Goal: Task Accomplishment & Management: Complete application form

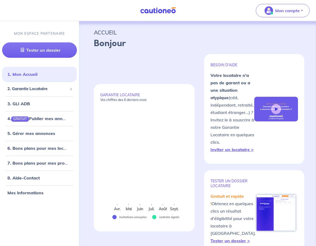
select select "FR"
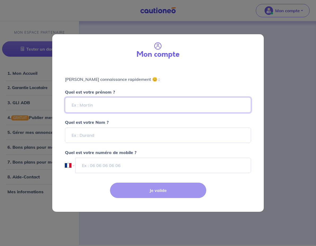
click at [152, 104] on input "Quel est votre prénom ?" at bounding box center [158, 104] width 186 height 15
type input "Marie-Cécile"
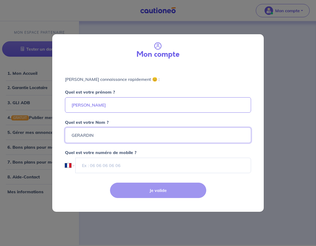
type input "GERARDIN"
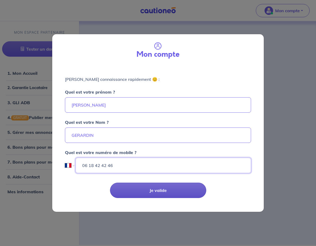
type input "06 18 42 42 46"
click at [171, 190] on button "Je valide" at bounding box center [158, 190] width 96 height 15
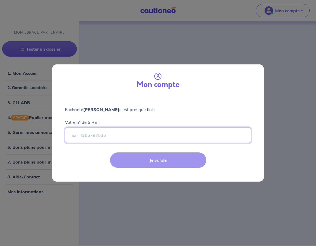
click at [118, 136] on input "Votre n° de SIRET" at bounding box center [158, 135] width 186 height 15
paste input "88313695400020"
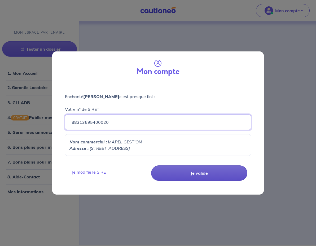
type input "88313695400020"
click at [190, 175] on button "Je valide" at bounding box center [199, 173] width 96 height 15
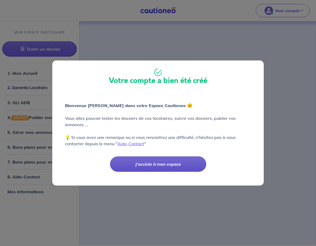
click at [161, 165] on button "J'accède à mon espace" at bounding box center [158, 164] width 96 height 15
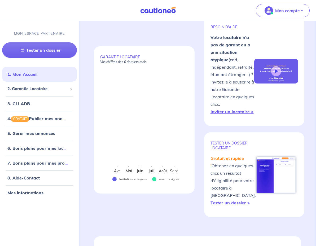
scroll to position [38, 0]
click at [48, 89] on span "2. Garantie Locataire" at bounding box center [37, 89] width 60 height 6
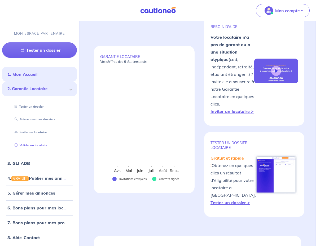
click at [33, 144] on link "Valider un locataire" at bounding box center [29, 146] width 35 height 4
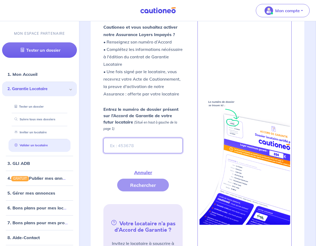
scroll to position [178, 0]
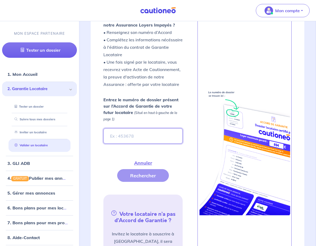
paste input "Fzj4uO"
type input "Fzj4uO"
click at [149, 172] on button "Rechercher" at bounding box center [143, 175] width 52 height 13
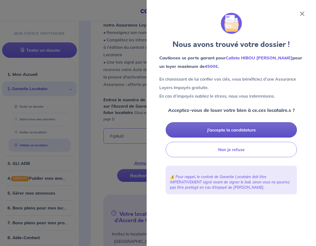
click at [226, 127] on button "J’accepte la candidature" at bounding box center [231, 129] width 131 height 15
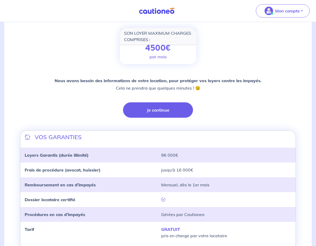
scroll to position [107, 0]
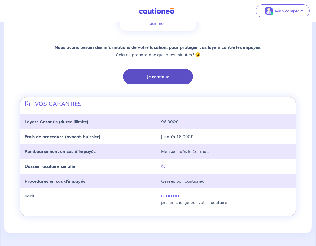
click at [157, 78] on button "Je continue" at bounding box center [158, 76] width 70 height 15
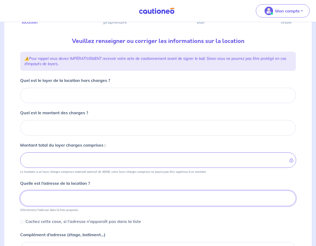
scroll to position [55, 0]
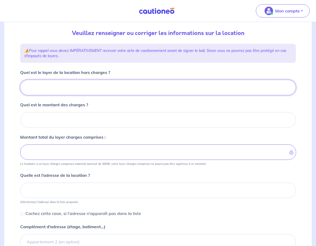
click at [122, 82] on input "Quel est le loyer de la location hors charges ?" at bounding box center [158, 87] width 276 height 15
type input "18"
type input "185"
type input "1850"
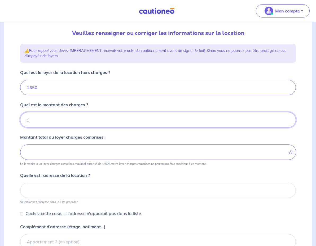
type input "12"
type input "1862"
type input "15"
type input "1851"
type input "150"
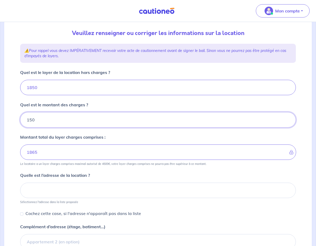
type input "2000"
type input "150"
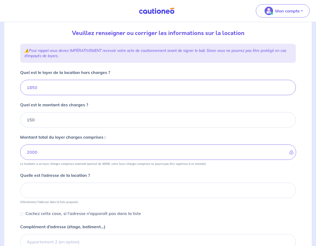
click at [87, 135] on p "Montant total du loyer charges comprises :" at bounding box center [62, 137] width 85 height 6
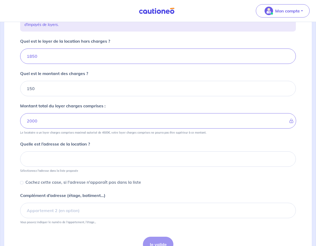
scroll to position [108, 0]
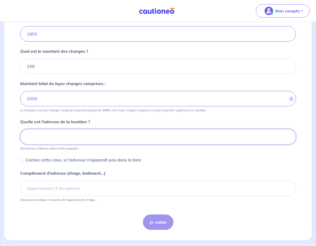
click at [87, 135] on input at bounding box center [158, 136] width 276 height 15
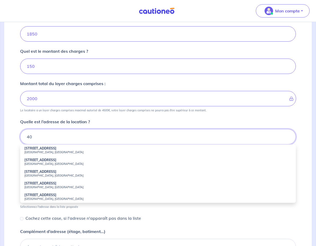
type input "4"
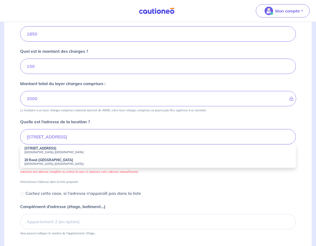
click at [61, 151] on small "92800 Puteaux, France" at bounding box center [158, 153] width 268 height 4
type input "20 Avenue des Bergères, 92800 Puteaux, France"
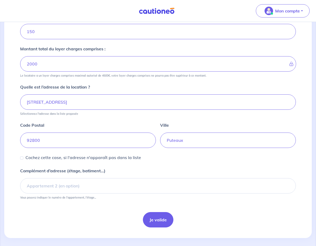
scroll to position [148, 0]
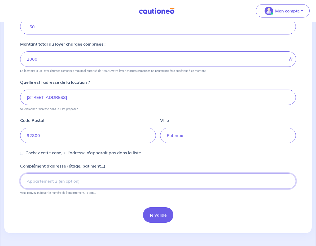
click at [73, 180] on input "Complément d’adresse (étage, batiment...)" at bounding box center [158, 181] width 276 height 15
type input "2EME ETAGE LOTS 6 / 40/109"
click at [117, 207] on form "Quel est le loyer de la location hors charges ? 1850 Quel est le montant des ch…" at bounding box center [158, 99] width 276 height 247
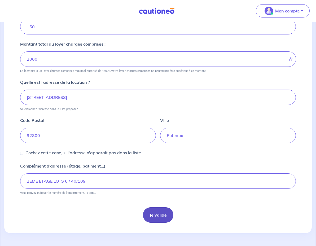
click at [159, 213] on button "Je valide" at bounding box center [158, 215] width 31 height 15
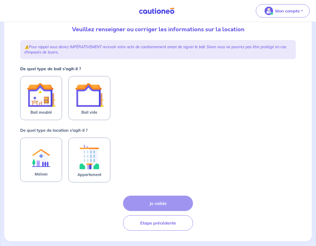
scroll to position [62, 0]
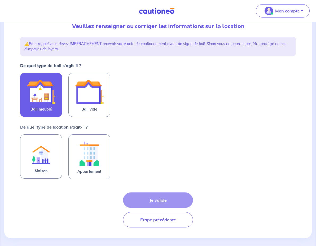
click at [47, 99] on img at bounding box center [41, 92] width 29 height 29
click at [0, 0] on input "Bail meublé" at bounding box center [0, 0] width 0 height 0
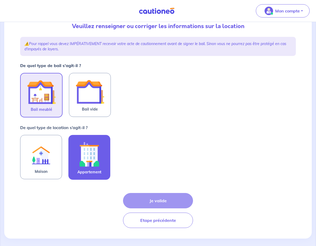
click at [95, 146] on img at bounding box center [89, 154] width 29 height 29
click at [0, 0] on input "Appartement" at bounding box center [0, 0] width 0 height 0
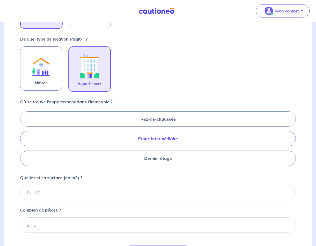
scroll to position [155, 0]
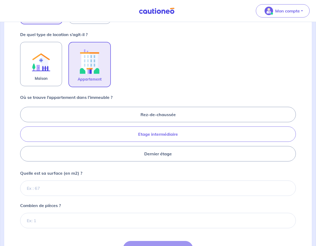
click at [174, 138] on label "Etage intermédiaire" at bounding box center [158, 134] width 276 height 15
click at [24, 136] on input "Etage intermédiaire" at bounding box center [21, 133] width 3 height 3
radio input "true"
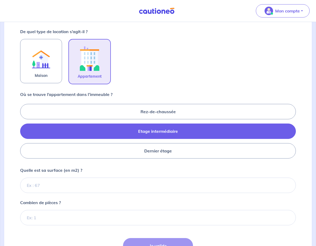
scroll to position [208, 0]
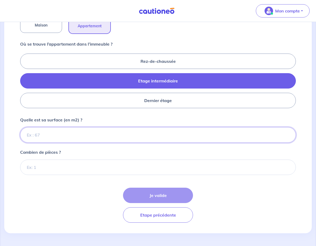
click at [98, 136] on input "Quelle est sa surface (en m2) ?" at bounding box center [158, 134] width 276 height 15
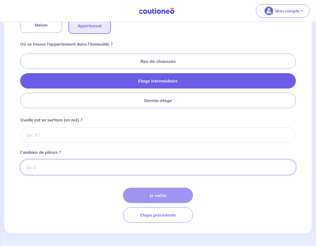
drag, startPoint x: 30, startPoint y: 166, endPoint x: 44, endPoint y: 163, distance: 13.9
click at [30, 166] on input "Combien de pièces ?" at bounding box center [158, 167] width 276 height 15
type input "3"
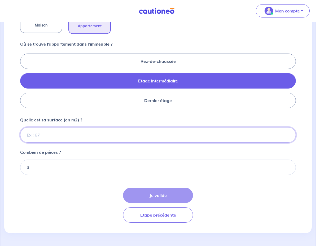
click at [53, 138] on input "Quelle est sa surface (en m2) ?" at bounding box center [158, 134] width 276 height 15
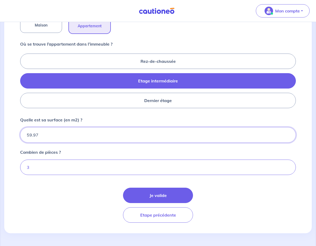
type input "59.97"
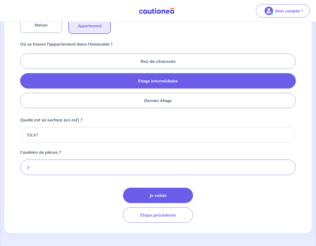
click at [68, 188] on form "De quel type de bail s’agit-il ? Bail meublé Bail vide De quel type de location…" at bounding box center [158, 69] width 276 height 307
click at [153, 199] on button "Je valide" at bounding box center [158, 195] width 70 height 15
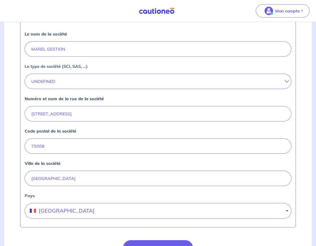
scroll to position [152, 0]
click at [65, 84] on button "UNDEFINED" at bounding box center [158, 81] width 267 height 15
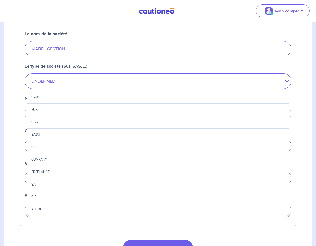
click at [57, 123] on div "SAS" at bounding box center [158, 122] width 263 height 12
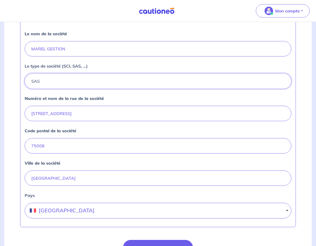
click at [57, 84] on button "SAS" at bounding box center [158, 81] width 267 height 15
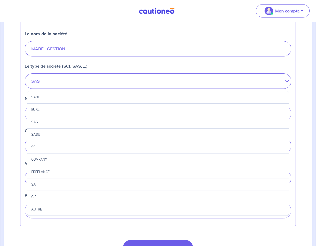
click at [55, 135] on div "SASU" at bounding box center [158, 135] width 263 height 12
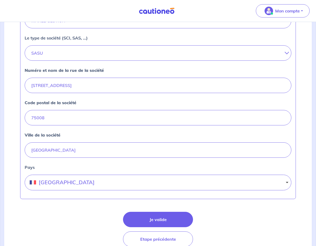
scroll to position [204, 0]
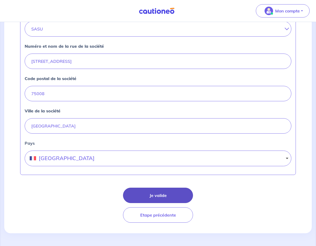
click at [155, 197] on button "Je valide" at bounding box center [158, 195] width 70 height 15
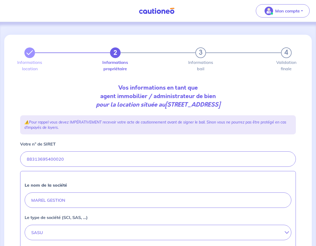
select select "FR"
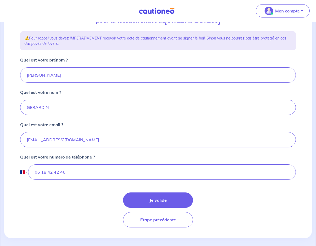
scroll to position [84, 0]
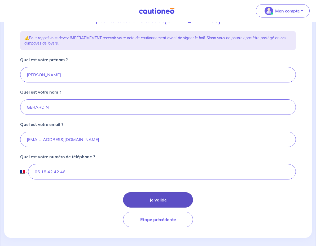
click at [168, 199] on button "Je valide" at bounding box center [158, 199] width 70 height 15
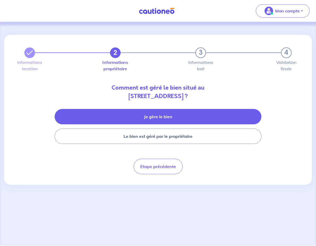
click at [160, 113] on button "Je gère le bien" at bounding box center [158, 116] width 207 height 15
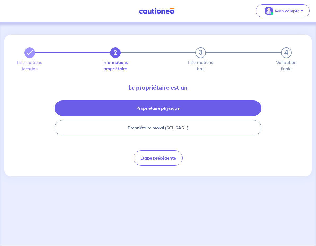
click at [161, 111] on button "Propriétaire physique" at bounding box center [158, 108] width 207 height 15
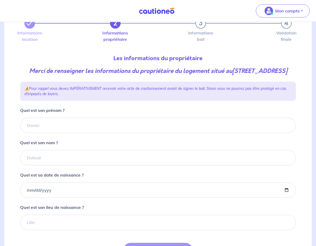
scroll to position [66, 0]
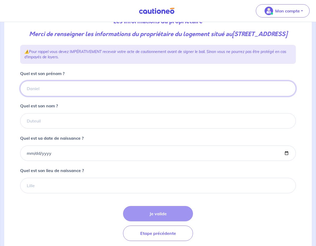
click at [79, 96] on input "Quel est son prénom ?" at bounding box center [158, 88] width 276 height 15
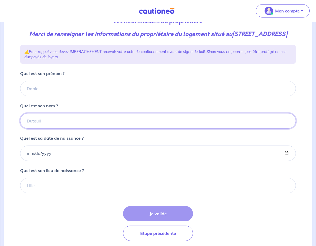
click at [116, 126] on input "Quel est son nom ?" at bounding box center [158, 120] width 276 height 15
type input "TOMASI"
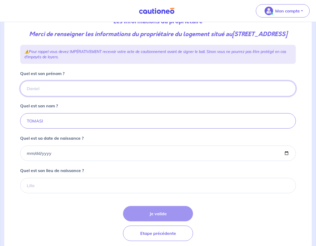
click at [45, 95] on input "Quel est son prénom ?" at bounding box center [158, 88] width 276 height 15
type input "Jean-Marie"
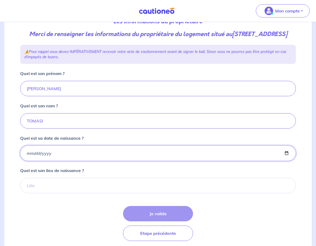
click at [65, 161] on input "Quel est sa date de naissance ?" at bounding box center [158, 153] width 276 height 15
drag, startPoint x: 54, startPoint y: 163, endPoint x: 37, endPoint y: 162, distance: 17.0
click at [37, 161] on input "Quel est sa date de naissance ?" at bounding box center [158, 153] width 276 height 15
click at [27, 161] on input "Quel est sa date de naissance ?" at bounding box center [158, 153] width 276 height 15
click at [28, 161] on input "Quel est sa date de naissance ?" at bounding box center [158, 153] width 276 height 15
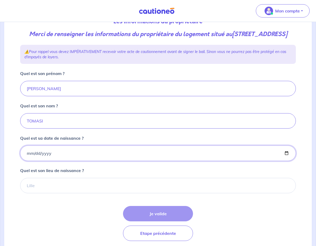
click at [30, 161] on input "Quel est sa date de naissance ?" at bounding box center [158, 153] width 276 height 15
click at [51, 161] on input "Quel est sa date de naissance ?" at bounding box center [158, 153] width 276 height 15
click at [27, 161] on input "Quel est sa date de naissance ?" at bounding box center [158, 153] width 276 height 15
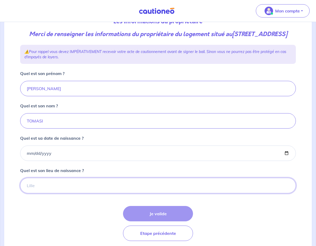
click at [67, 189] on input "Quel est son lieu de naissance ?" at bounding box center [158, 185] width 276 height 15
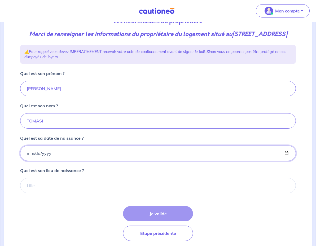
click at [27, 161] on input "Quel est sa date de naissance ?" at bounding box center [158, 153] width 276 height 15
type input "1969-04-14"
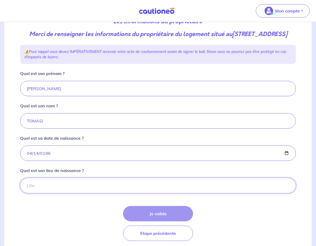
click at [37, 194] on input "Quel est son lieu de naissance ?" at bounding box center [158, 185] width 276 height 15
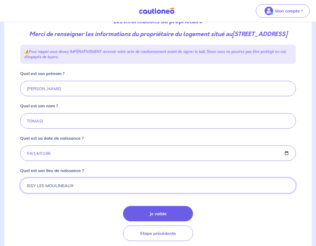
type input "ISSY LES MOULINEAUX"
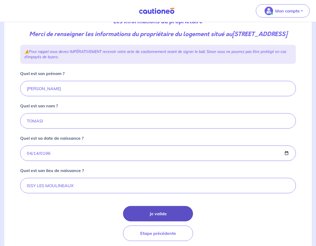
drag, startPoint x: 41, startPoint y: 221, endPoint x: 142, endPoint y: 217, distance: 101.8
click at [42, 220] on div "Je valide Etape précédente" at bounding box center [158, 223] width 276 height 35
click at [180, 222] on button "Je valide" at bounding box center [158, 213] width 70 height 15
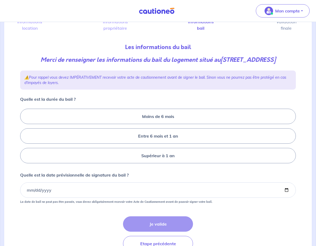
scroll to position [78, 0]
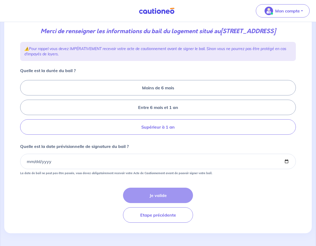
click at [191, 127] on label "Supérieur à 1 an" at bounding box center [158, 126] width 276 height 15
click at [24, 109] on input "Supérieur à 1 an" at bounding box center [21, 107] width 3 height 3
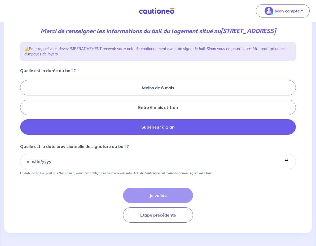
radio input "true"
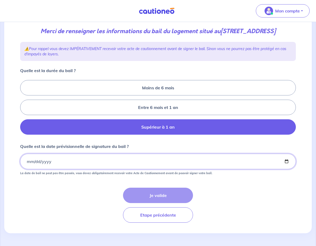
click at [29, 162] on input "Quelle est la date prévisionnelle de signature du bail ?" at bounding box center [158, 161] width 276 height 15
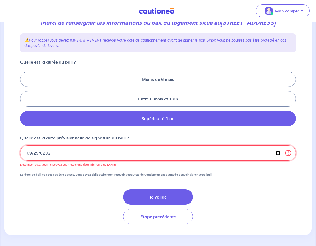
type input "2024-09-29"
drag, startPoint x: 62, startPoint y: 162, endPoint x: 31, endPoint y: 162, distance: 31.6
click at [31, 161] on input "2024-09-29" at bounding box center [158, 152] width 276 height 15
drag, startPoint x: 28, startPoint y: 162, endPoint x: 43, endPoint y: 162, distance: 14.6
click at [44, 161] on input "2024-09-29" at bounding box center [158, 152] width 276 height 15
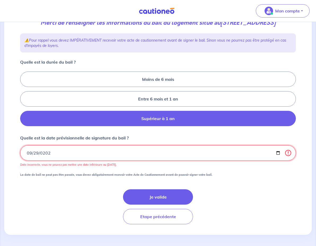
type input "2025-09-29"
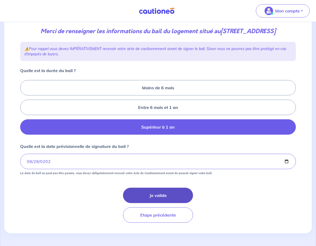
drag, startPoint x: 77, startPoint y: 201, endPoint x: 143, endPoint y: 196, distance: 66.5
click at [78, 201] on div "Je valide Etape précédente" at bounding box center [158, 205] width 276 height 35
click at [154, 194] on button "Je valide" at bounding box center [158, 195] width 70 height 15
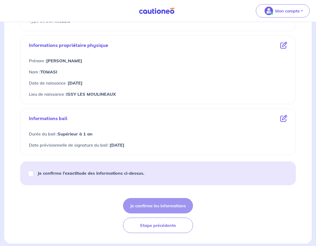
scroll to position [199, 0]
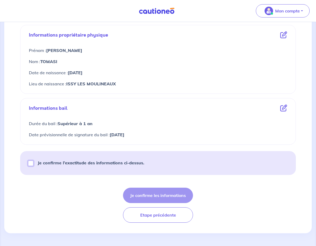
click at [33, 164] on input "Je confirme l’exactitude des informations ci-dessus." at bounding box center [30, 163] width 5 height 5
checkbox input "true"
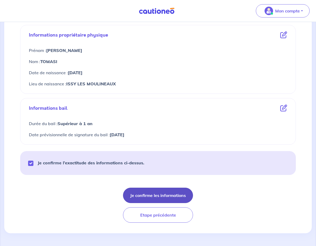
click at [181, 195] on button "Je confirme les informations" at bounding box center [158, 195] width 70 height 15
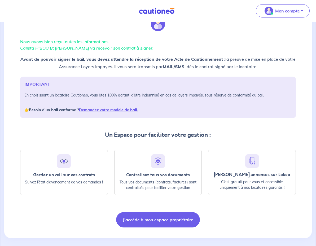
scroll to position [30, 0]
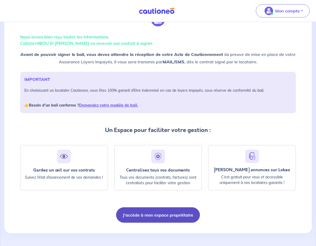
click at [172, 216] on button "J'accède à mon espace propriétaire" at bounding box center [158, 215] width 84 height 15
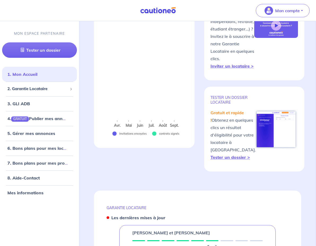
scroll to position [85, 0]
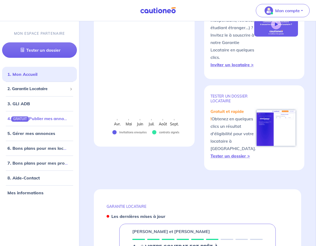
click at [48, 121] on link "4. GRATUIT Publier mes annonces" at bounding box center [40, 118] width 66 height 5
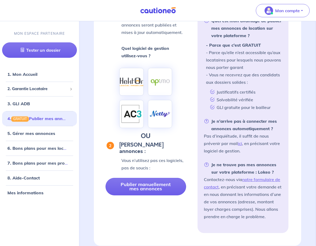
scroll to position [95, 0]
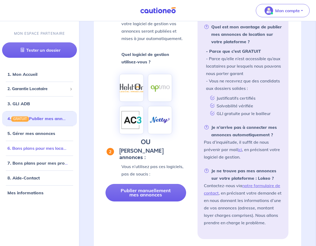
click at [34, 151] on link "6. Bons plans pour mes locataires" at bounding box center [40, 148] width 67 height 5
